Goal: Transaction & Acquisition: Purchase product/service

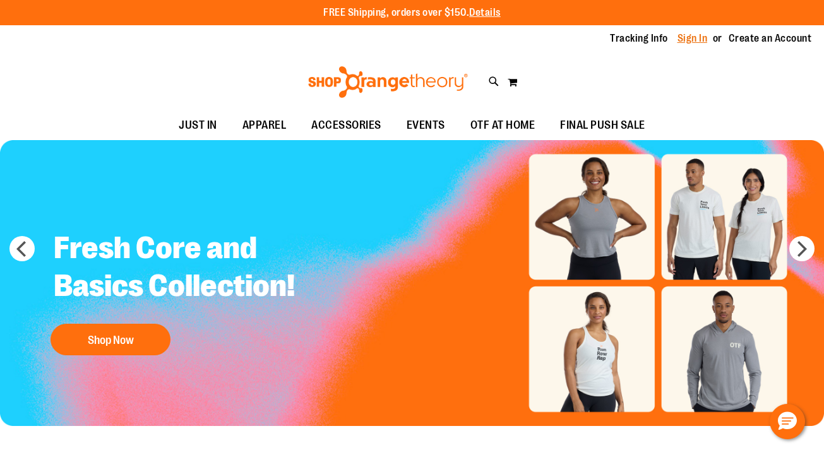
click at [690, 37] on link "Sign In" at bounding box center [692, 39] width 30 height 14
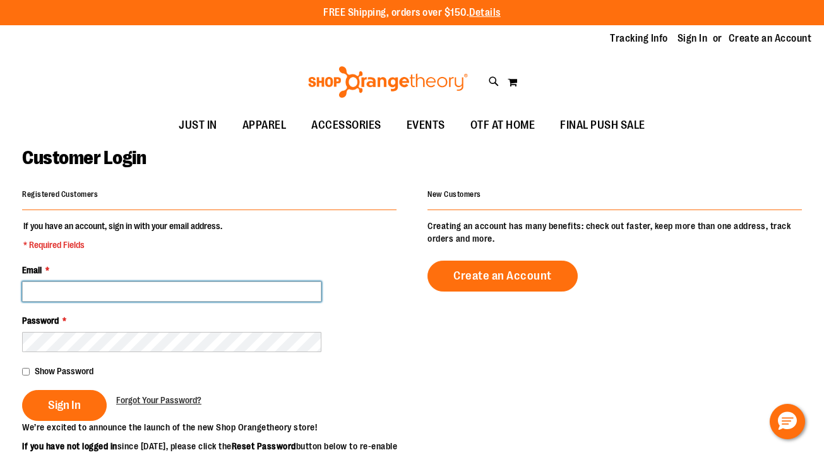
type input "**********"
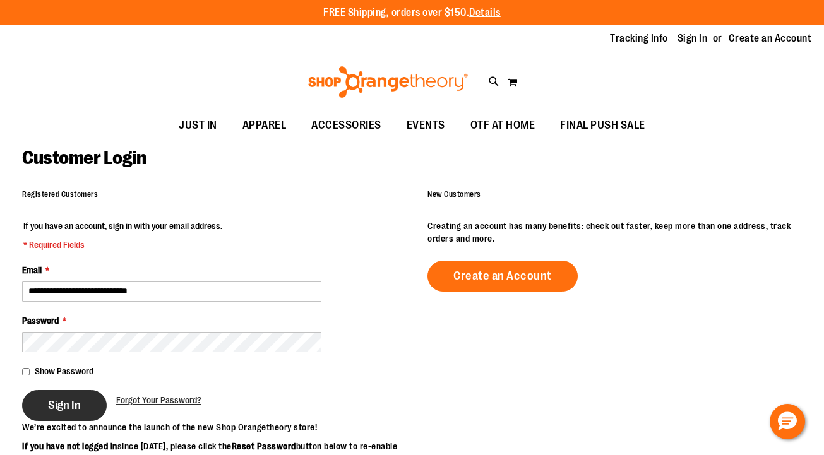
click at [76, 401] on span "Sign In" at bounding box center [64, 405] width 33 height 14
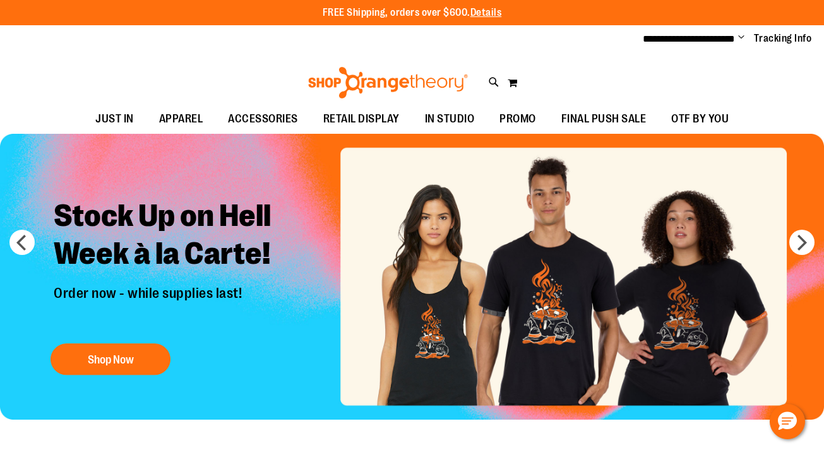
click at [740, 40] on span "Change" at bounding box center [741, 38] width 6 height 12
click at [679, 63] on link "My Account" at bounding box center [696, 61] width 110 height 24
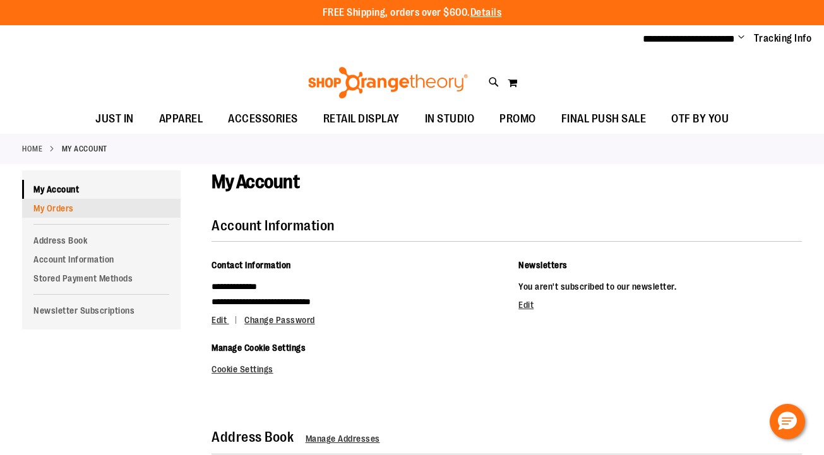
click at [60, 206] on link "My Orders" at bounding box center [101, 208] width 158 height 19
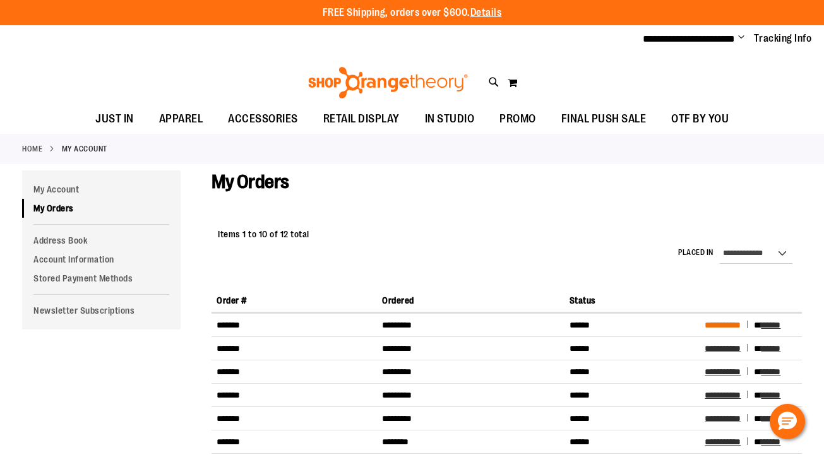
click at [729, 328] on span "**********" at bounding box center [723, 325] width 36 height 9
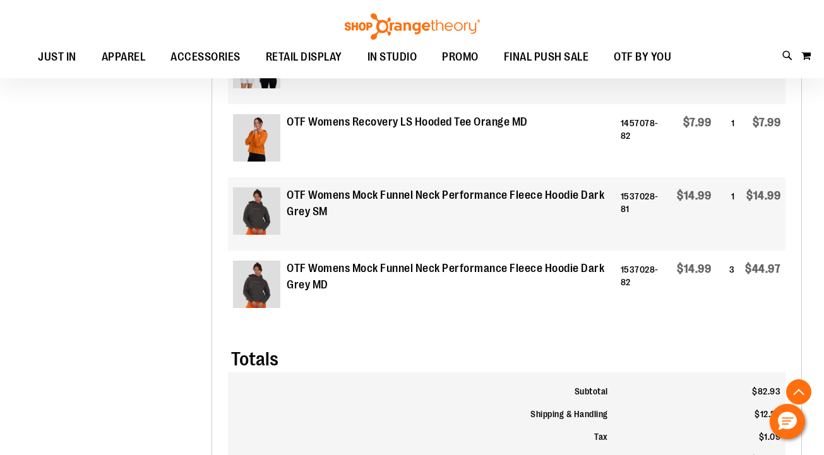
scroll to position [691, 0]
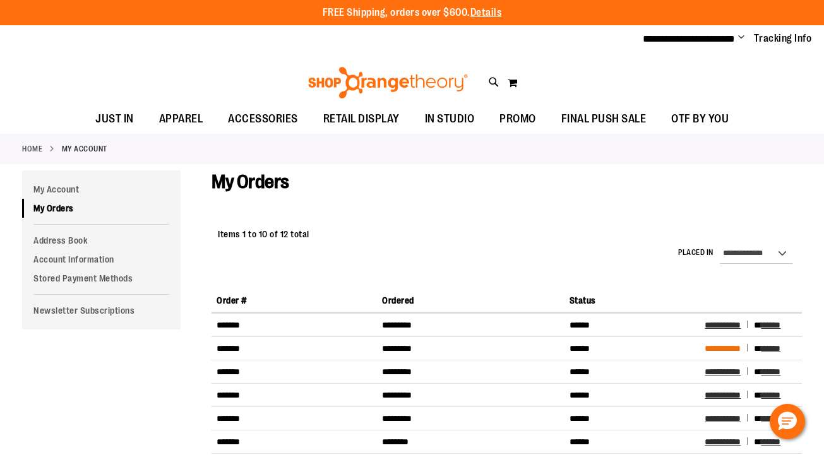
click at [734, 349] on span "**********" at bounding box center [723, 348] width 36 height 9
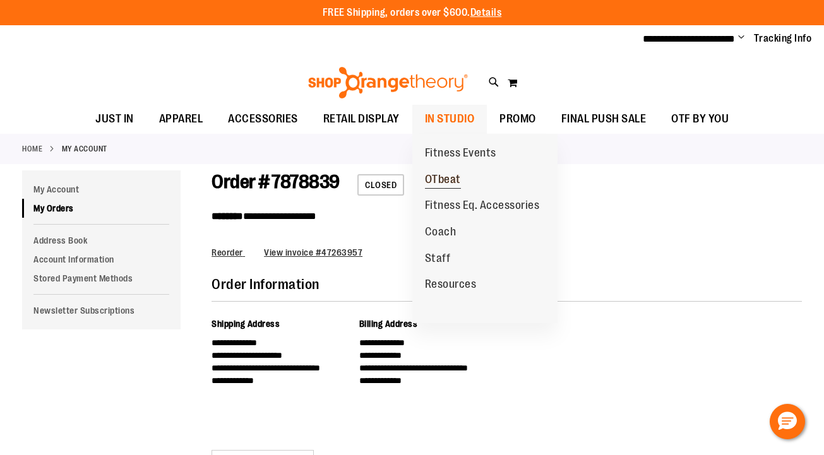
click at [452, 175] on span "OTbeat" at bounding box center [443, 181] width 36 height 16
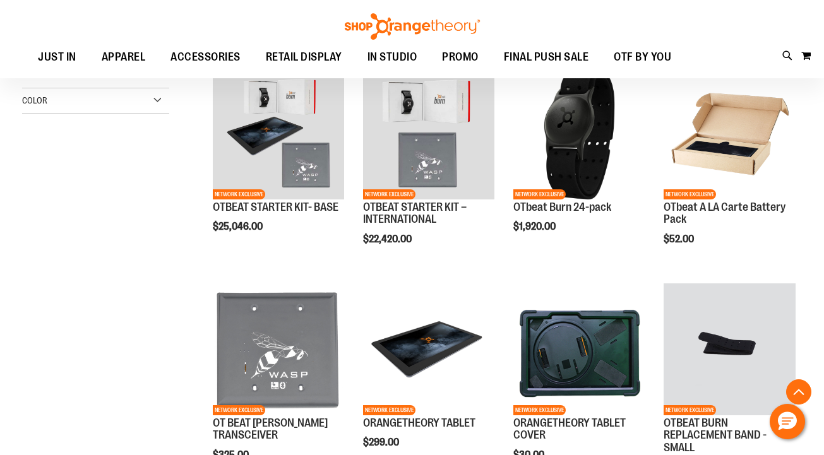
scroll to position [266, 0]
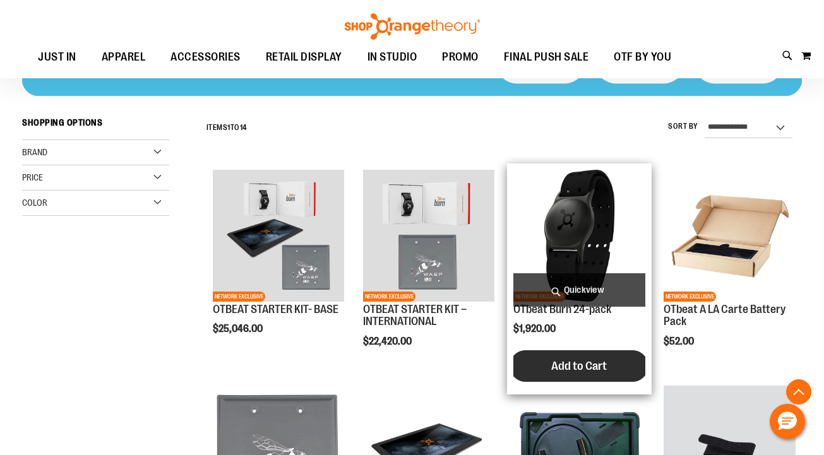
click at [612, 364] on button "Add to Cart" at bounding box center [579, 366] width 139 height 32
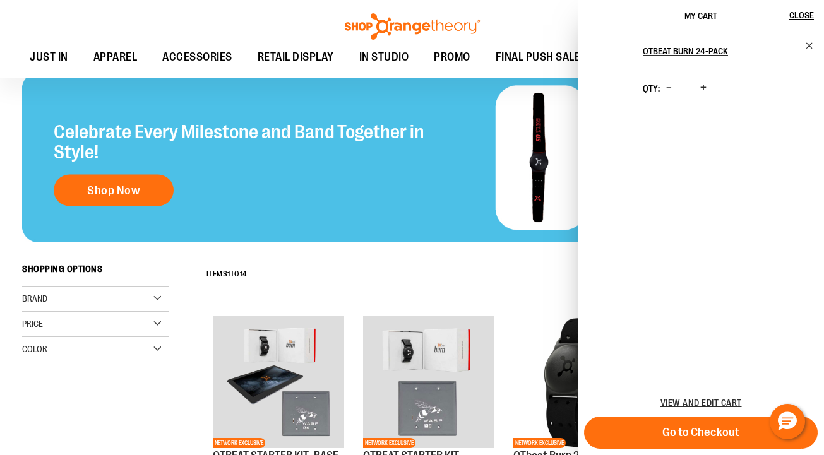
scroll to position [287, 0]
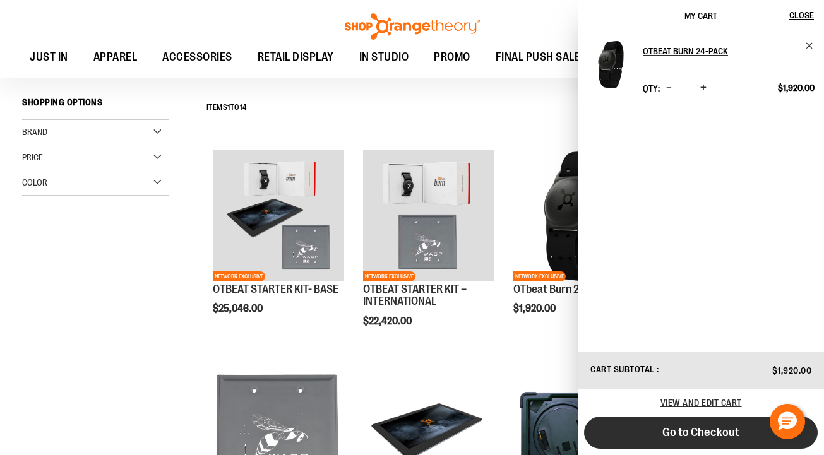
click at [720, 439] on span "Go to Checkout" at bounding box center [700, 433] width 77 height 14
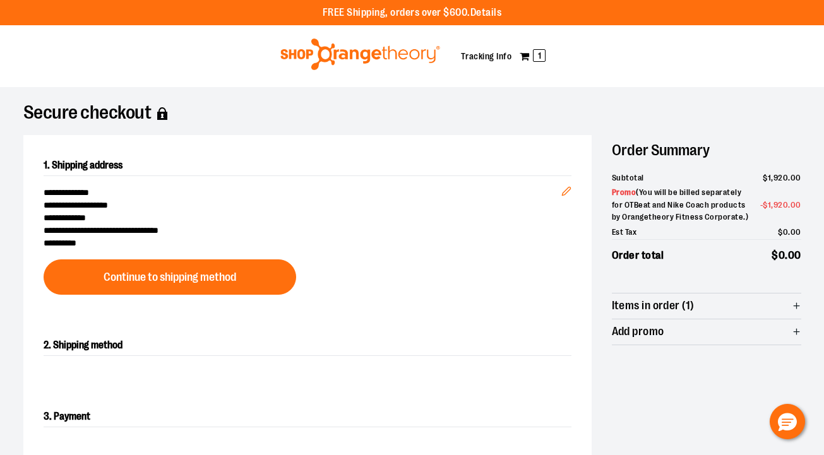
scroll to position [21, 0]
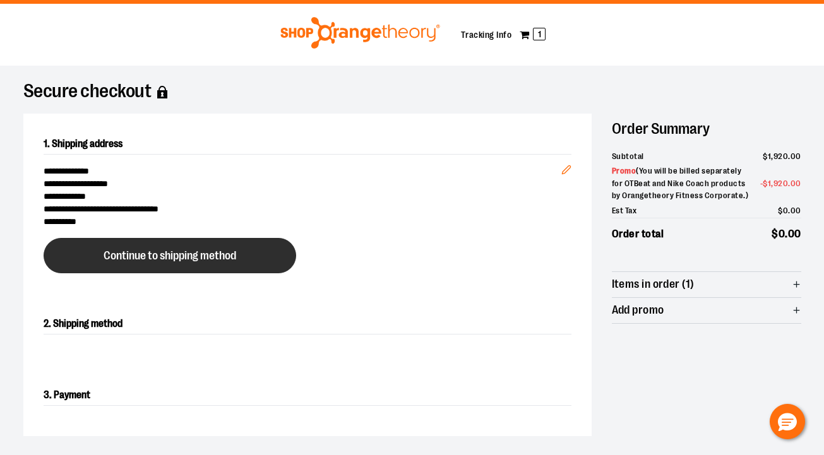
click at [212, 263] on button "Continue to shipping method" at bounding box center [170, 255] width 253 height 35
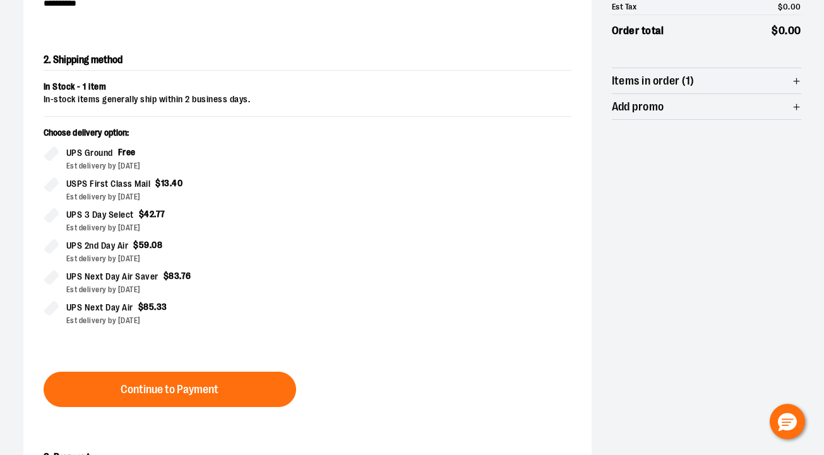
scroll to position [257, 0]
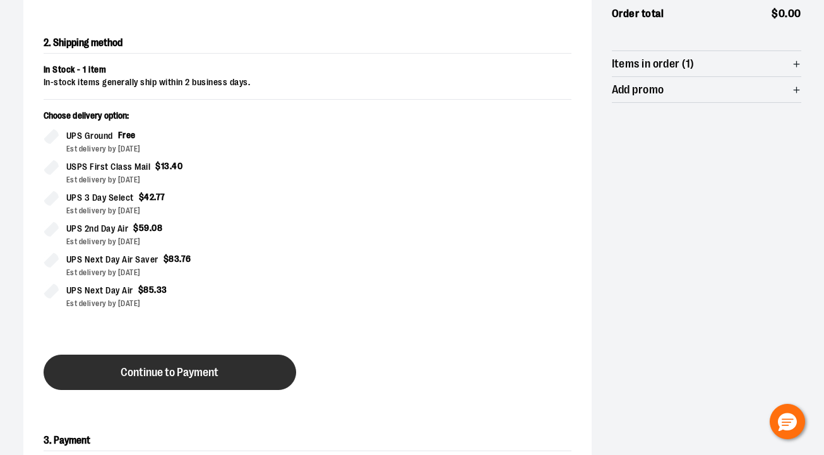
click at [204, 367] on span "Continue to Payment" at bounding box center [170, 373] width 98 height 12
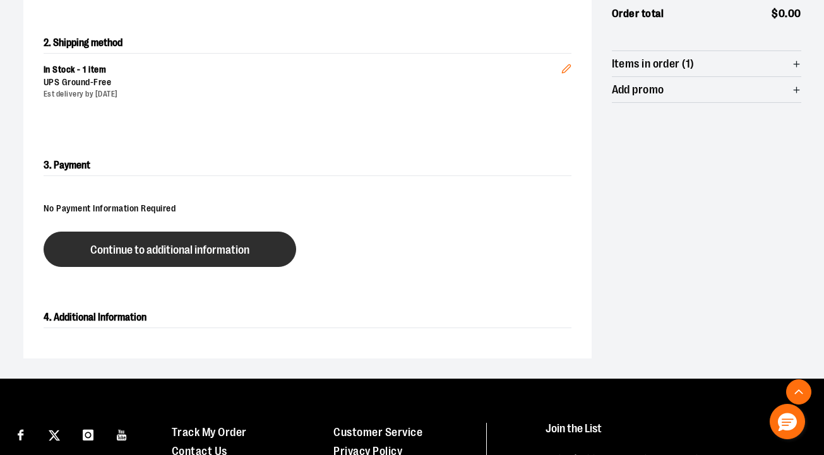
click at [276, 249] on button "Continue to additional information" at bounding box center [170, 249] width 253 height 35
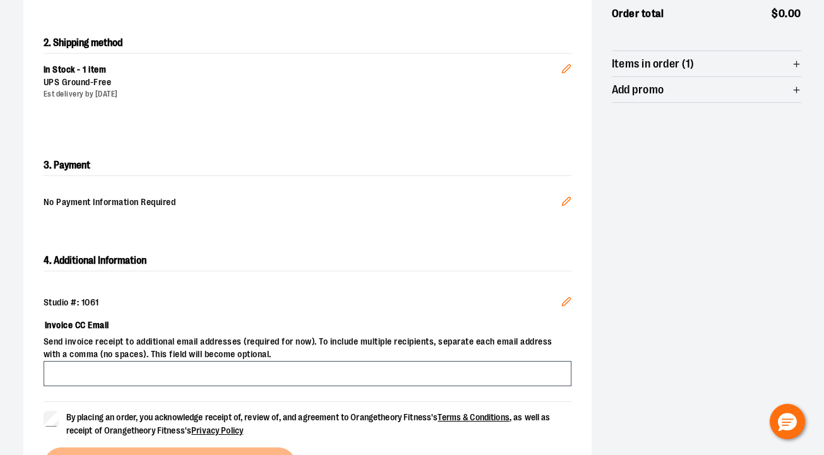
scroll to position [318, 0]
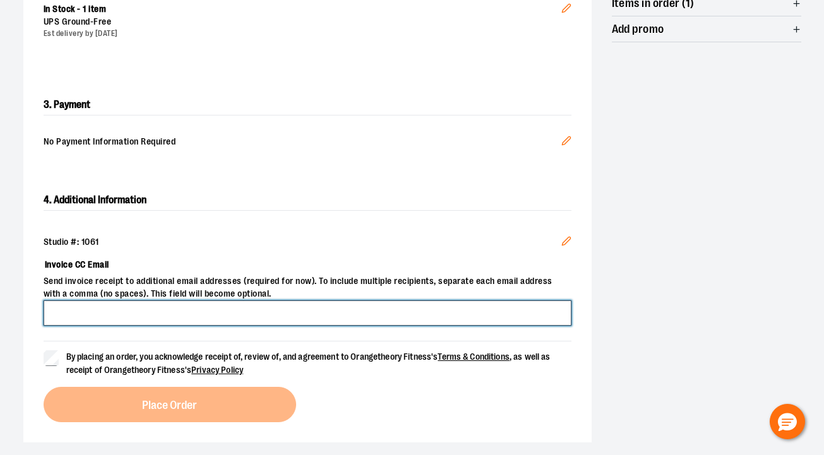
click at [174, 322] on input "Invoice CC Email" at bounding box center [308, 313] width 528 height 25
type input "**********"
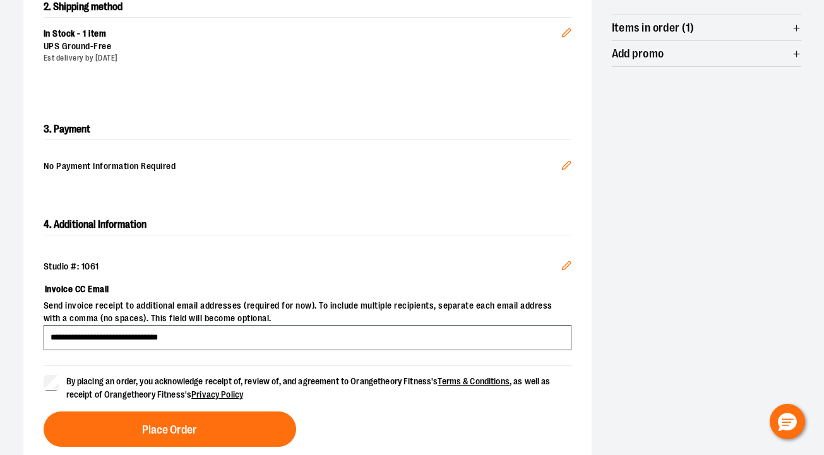
scroll to position [585, 0]
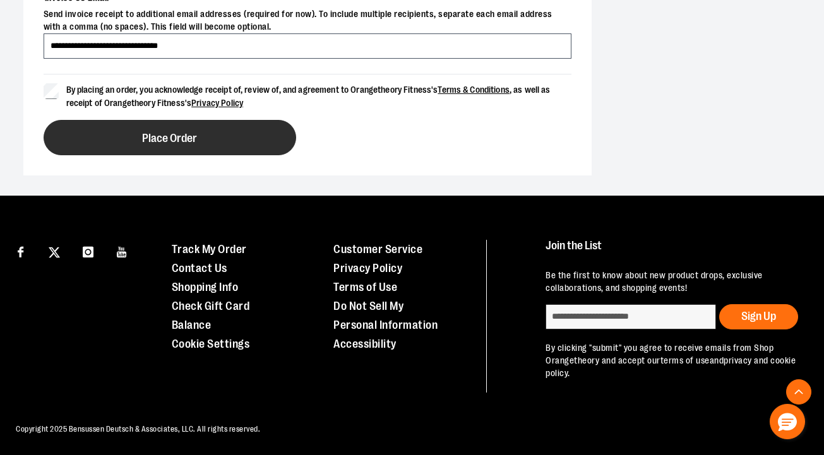
click at [259, 131] on button "Place Order" at bounding box center [170, 137] width 253 height 35
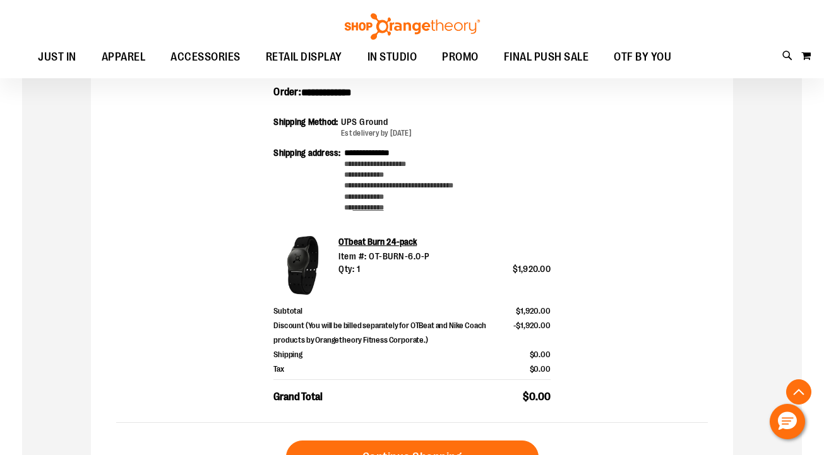
scroll to position [343, 0]
